Goal: Use online tool/utility: Use online tool/utility

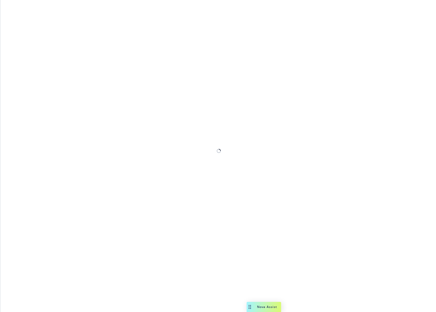
click at [204, 45] on div at bounding box center [218, 156] width 436 height 312
click at [38, 13] on span "Copy JWT ( 898 s remaining)" at bounding box center [29, 11] width 46 height 5
